Goal: Obtain resource: Download file/media

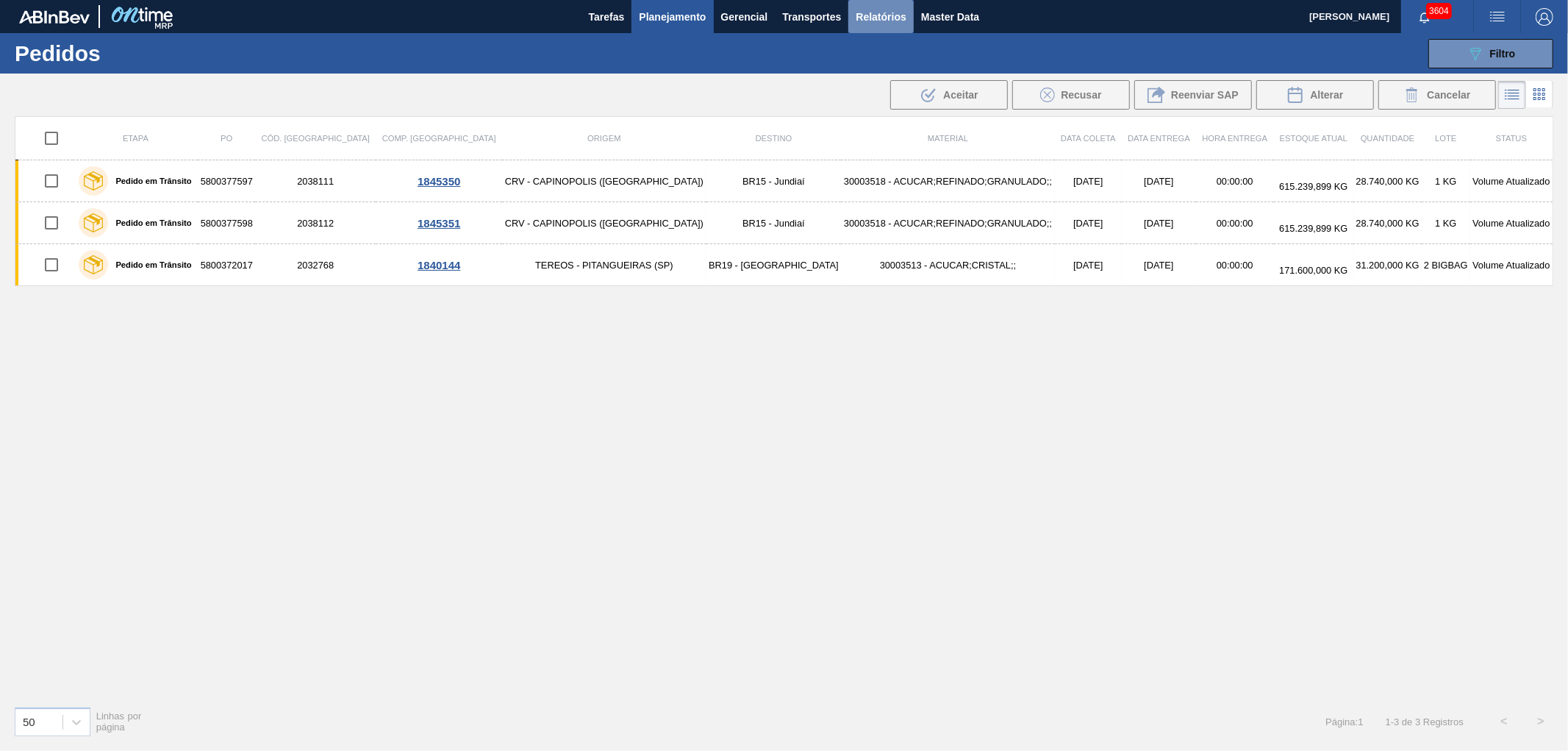
click at [873, 17] on span "Relatórios" at bounding box center [880, 17] width 50 height 17
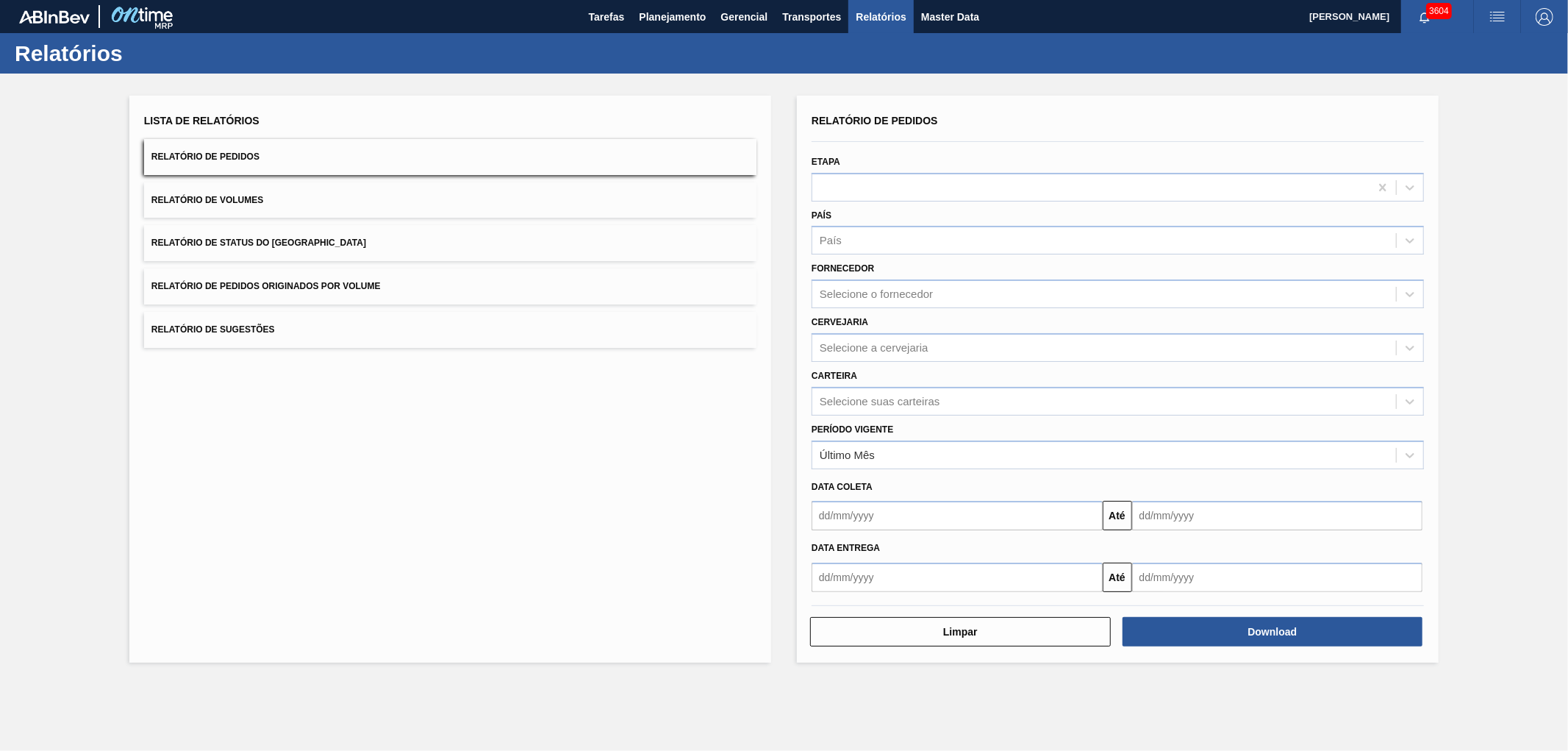
click at [405, 288] on button "Relatório de Pedidos Originados por Volume" at bounding box center [450, 287] width 613 height 36
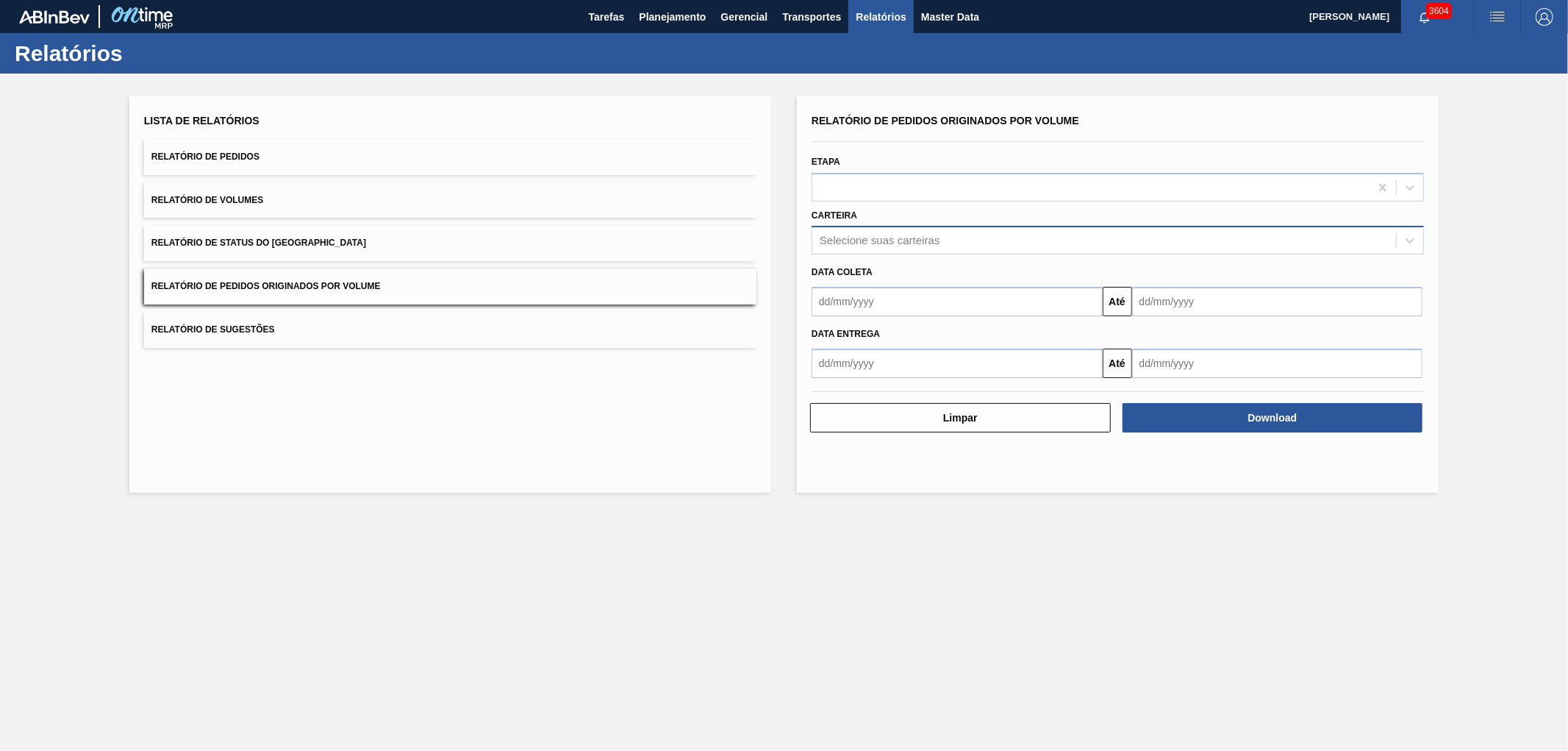
click at [905, 243] on div "Selecione suas carteiras" at bounding box center [880, 241] width 120 height 13
type input "vidro"
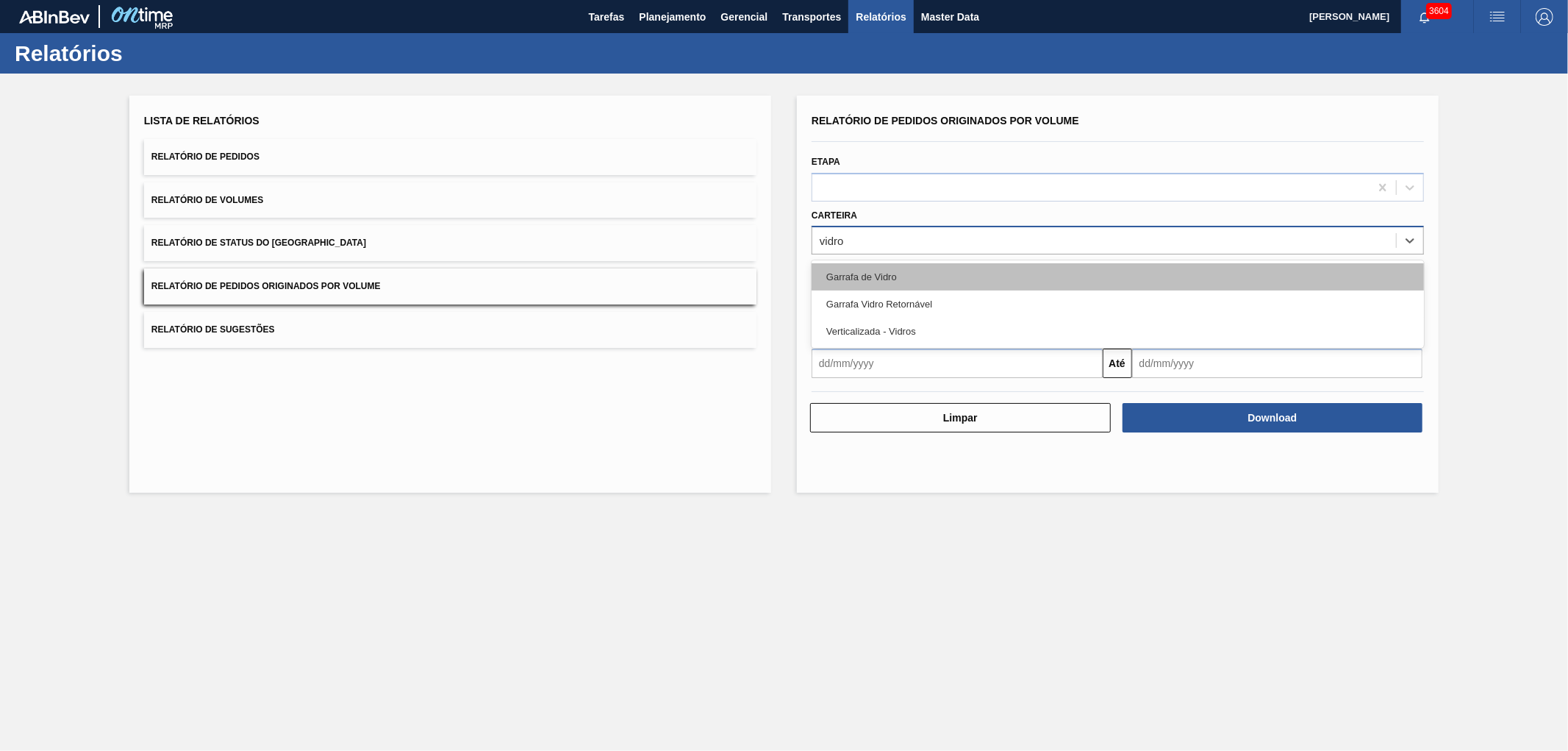
click at [955, 276] on div "Garrafa de Vidro" at bounding box center [1118, 276] width 613 height 27
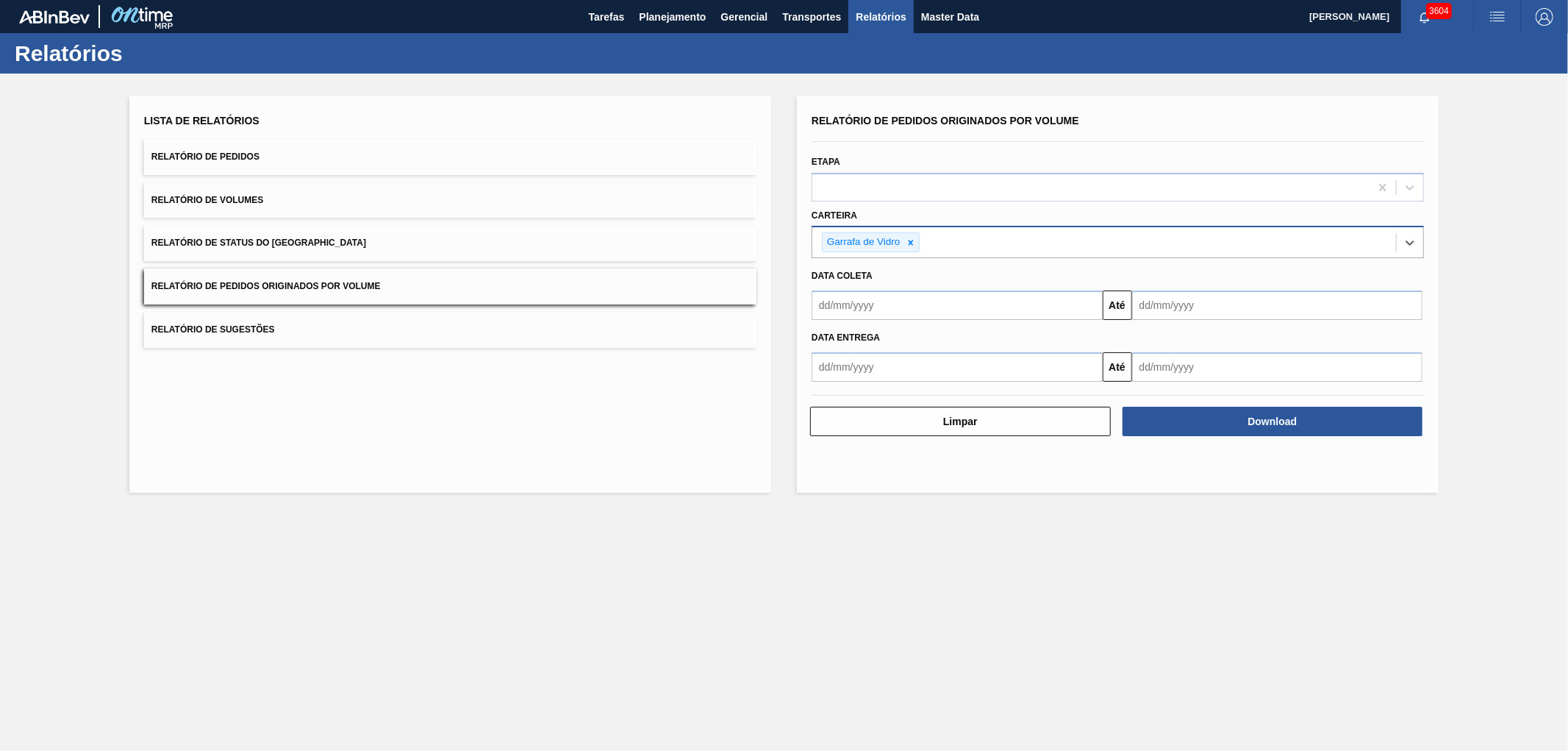
click at [911, 293] on input "text" at bounding box center [957, 305] width 291 height 29
click at [826, 339] on button "Previous Month" at bounding box center [824, 340] width 10 height 10
drag, startPoint x: 856, startPoint y: 382, endPoint x: 1048, endPoint y: 346, distance: 195.3
click at [855, 381] on div "1" at bounding box center [853, 388] width 20 height 20
type input "[DATE]"
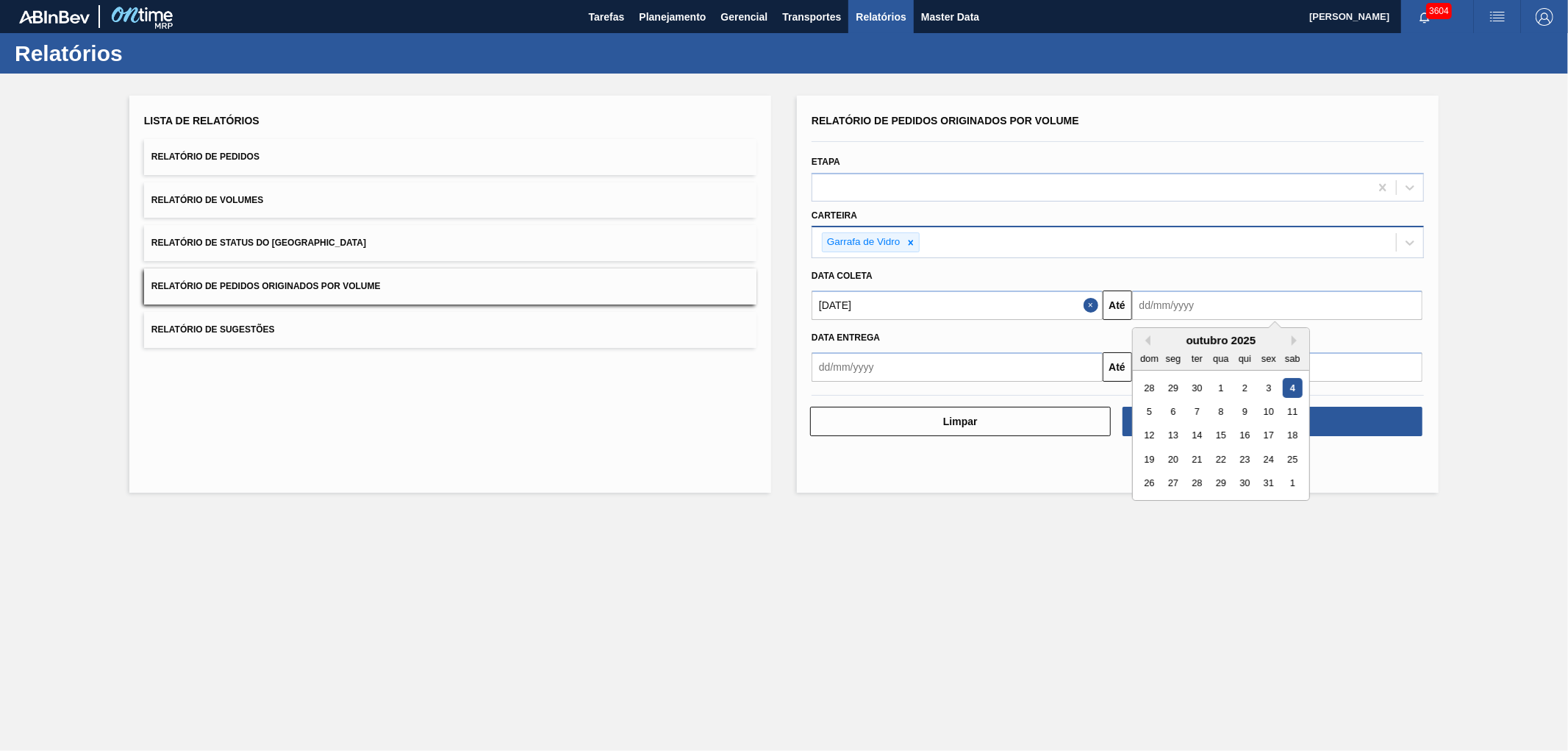
click at [1224, 291] on input "text" at bounding box center [1277, 305] width 291 height 29
click at [1149, 409] on div "5" at bounding box center [1149, 411] width 20 height 20
type input "[DATE]"
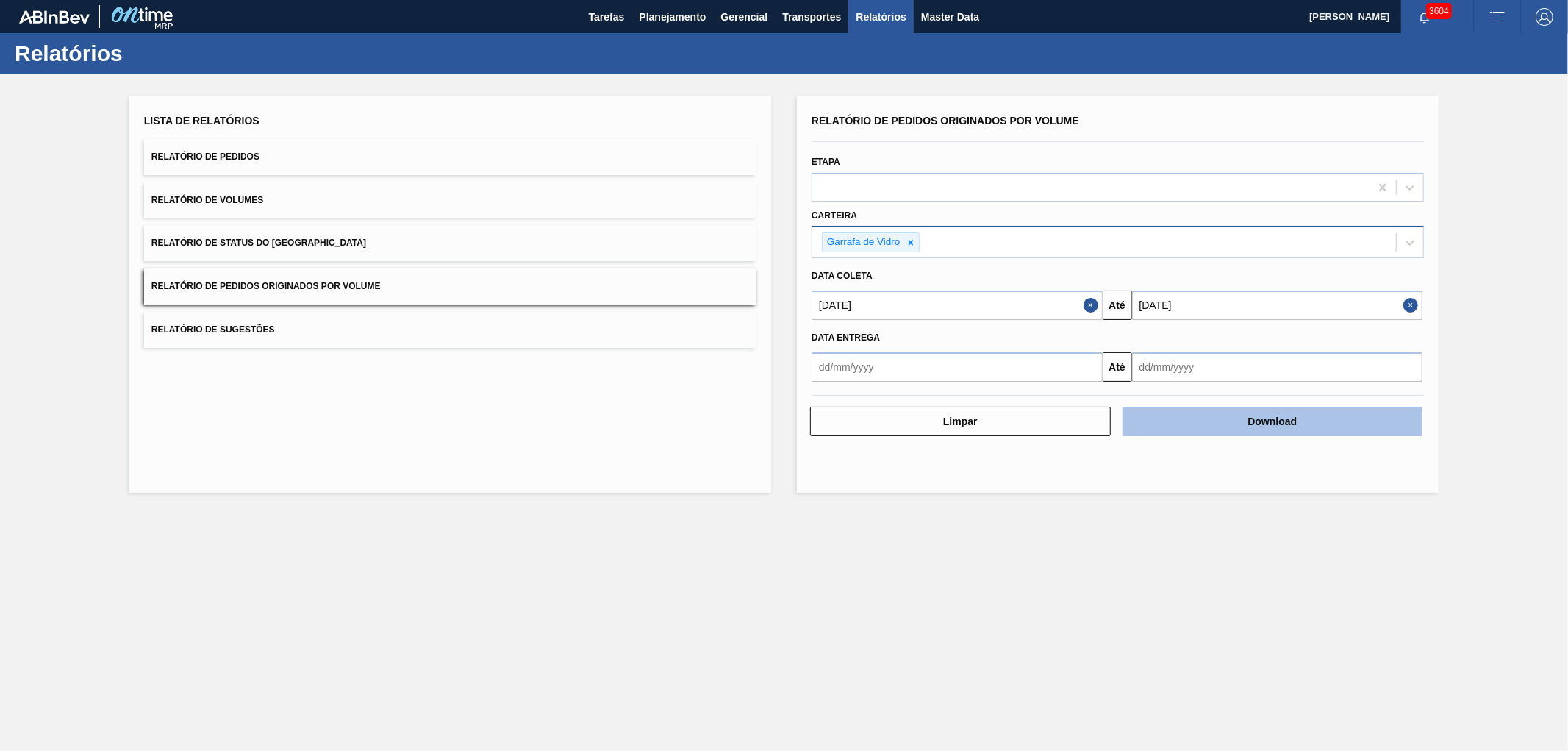
click at [1197, 421] on button "Download" at bounding box center [1273, 421] width 301 height 29
click at [631, 434] on div "Lista de Relatórios Relatório de Pedidos Relatório de Volumes Relatório de Stat…" at bounding box center [450, 294] width 642 height 397
